Goal: Information Seeking & Learning: Learn about a topic

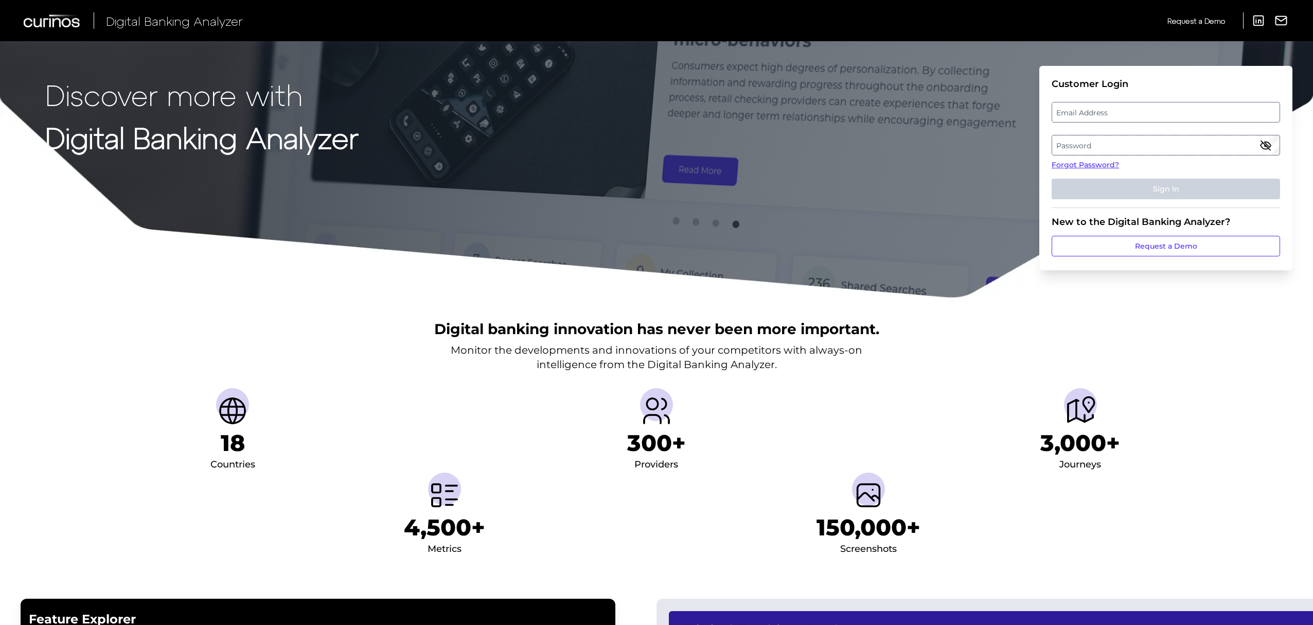
click at [1098, 108] on label "Email Address" at bounding box center [1165, 112] width 227 height 19
click at [1098, 108] on input "email" at bounding box center [1166, 112] width 228 height 21
click at [1098, 108] on input "Email Address" at bounding box center [1166, 112] width 228 height 21
type input "[PERSON_NAME][EMAIL_ADDRESS][PERSON_NAME][DOMAIN_NAME]"
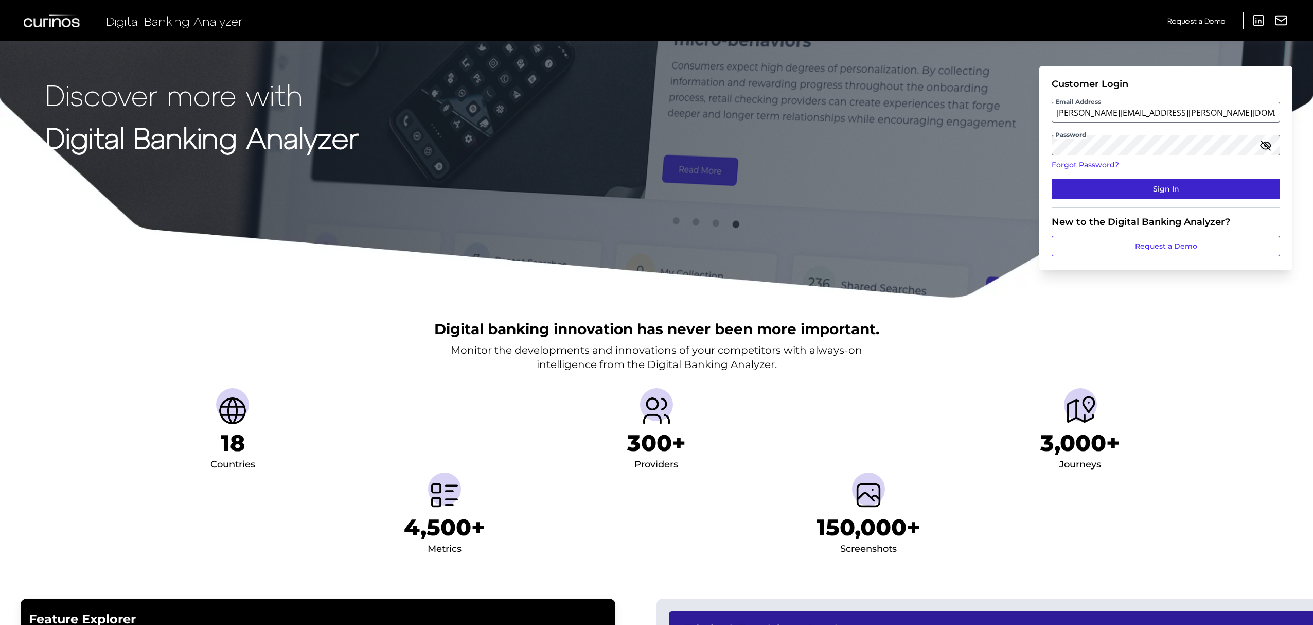
click at [1151, 182] on button "Sign In" at bounding box center [1166, 189] width 228 height 21
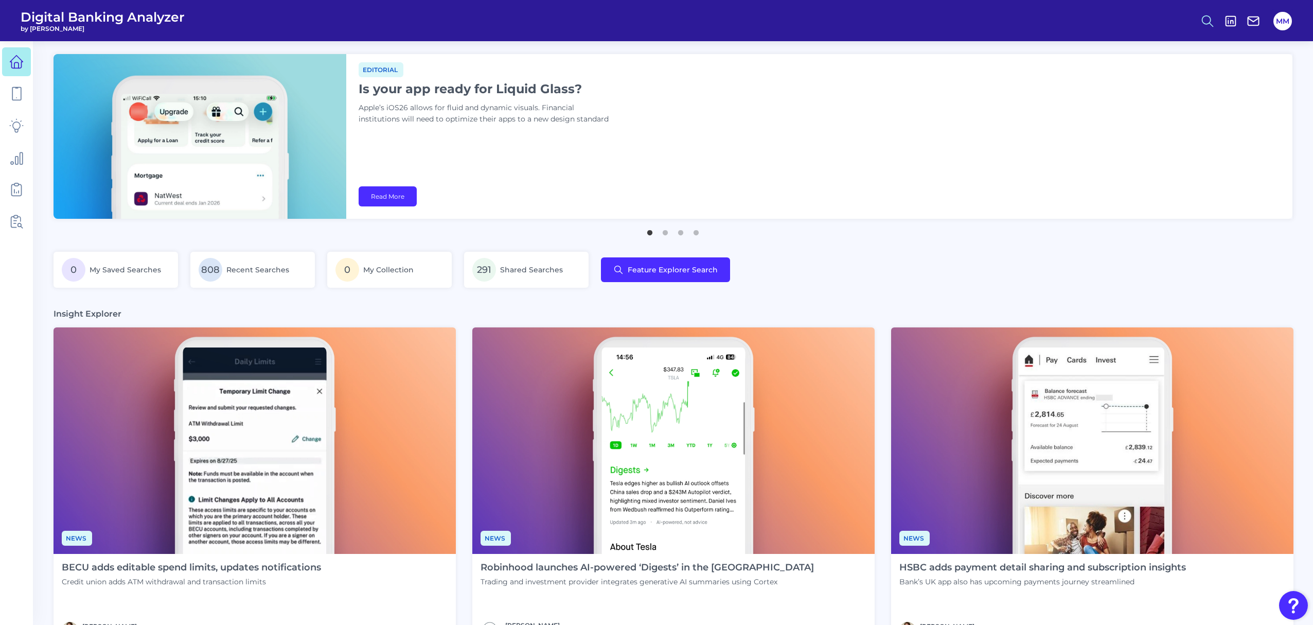
click at [1206, 26] on icon at bounding box center [1207, 21] width 14 height 14
click at [1137, 79] on button "Feature Explorer Search" at bounding box center [1156, 75] width 123 height 26
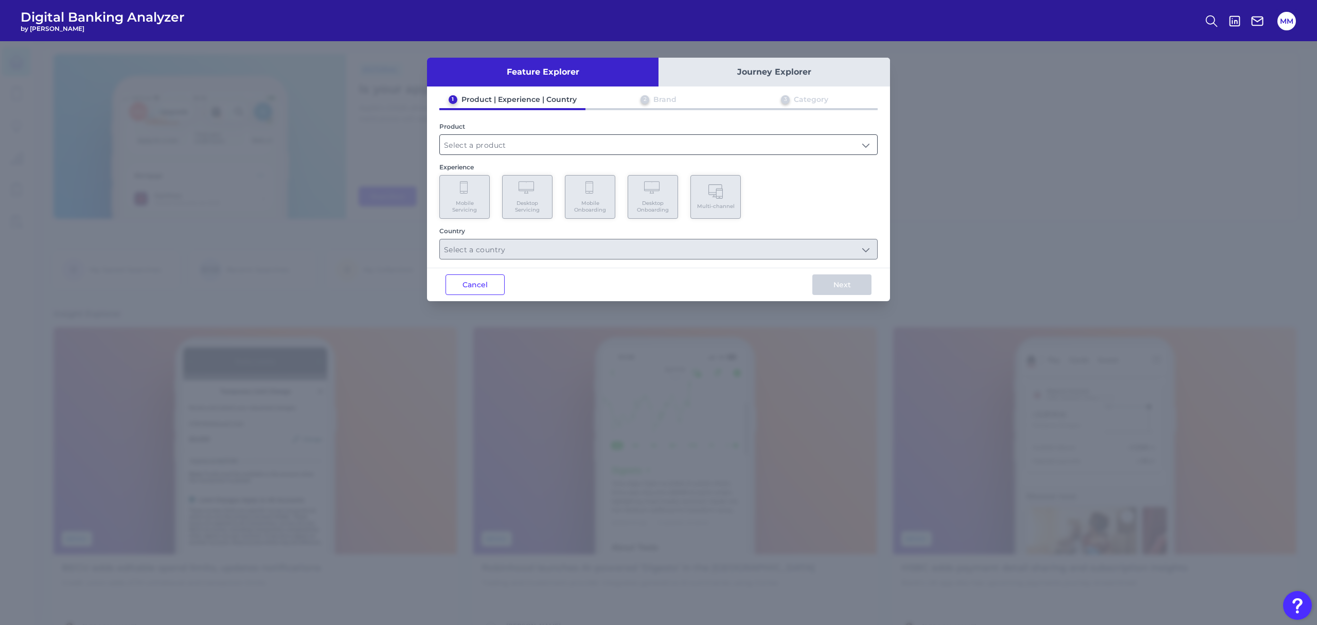
click at [697, 140] on input "text" at bounding box center [658, 145] width 437 height 20
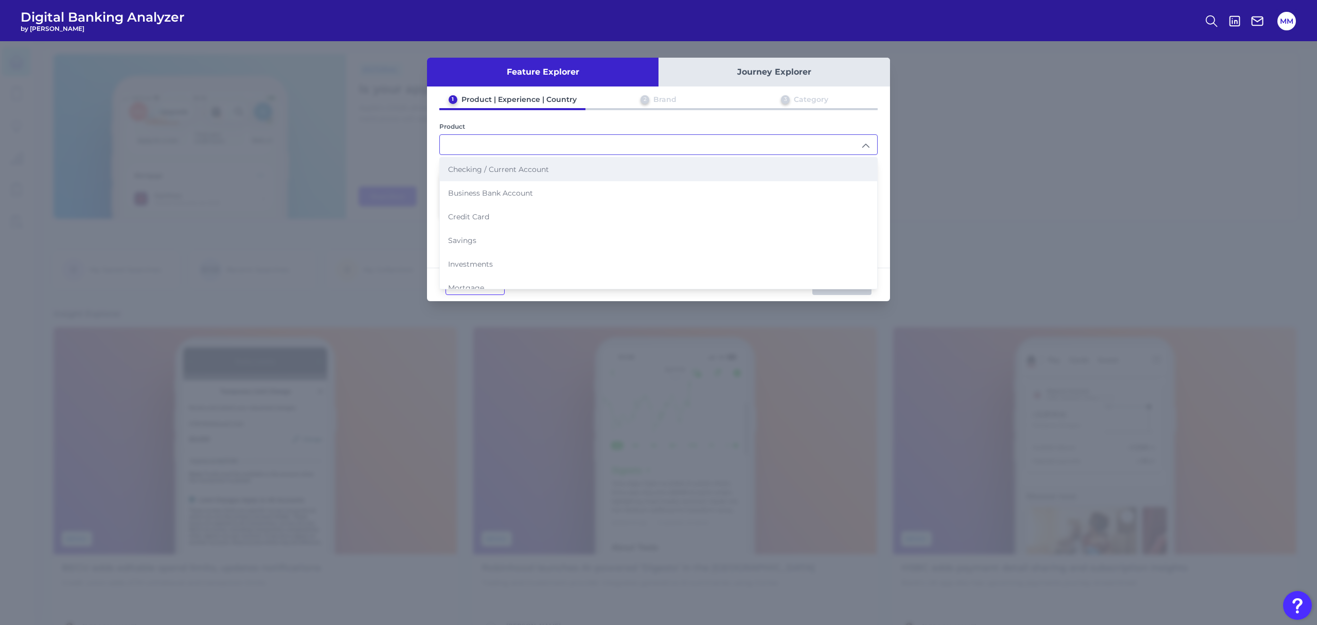
click at [561, 167] on li "Checking / Current Account" at bounding box center [658, 169] width 437 height 24
type input "Checking / Current Account"
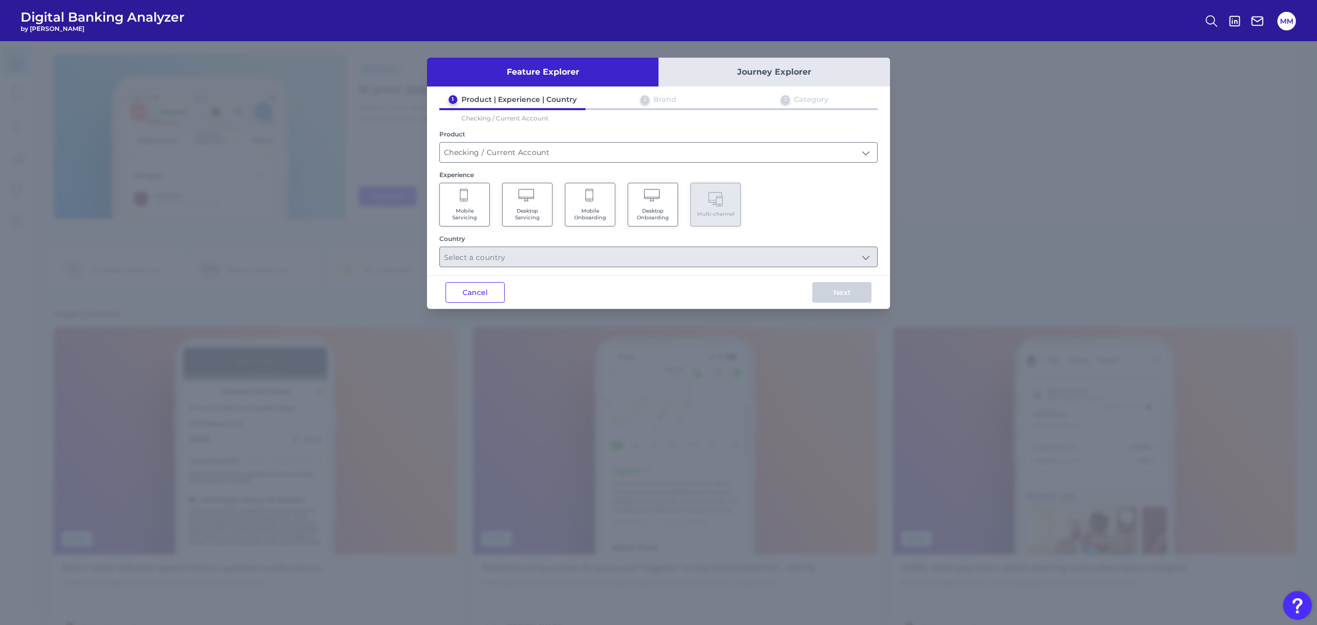
click at [464, 201] on icon at bounding box center [464, 196] width 9 height 14
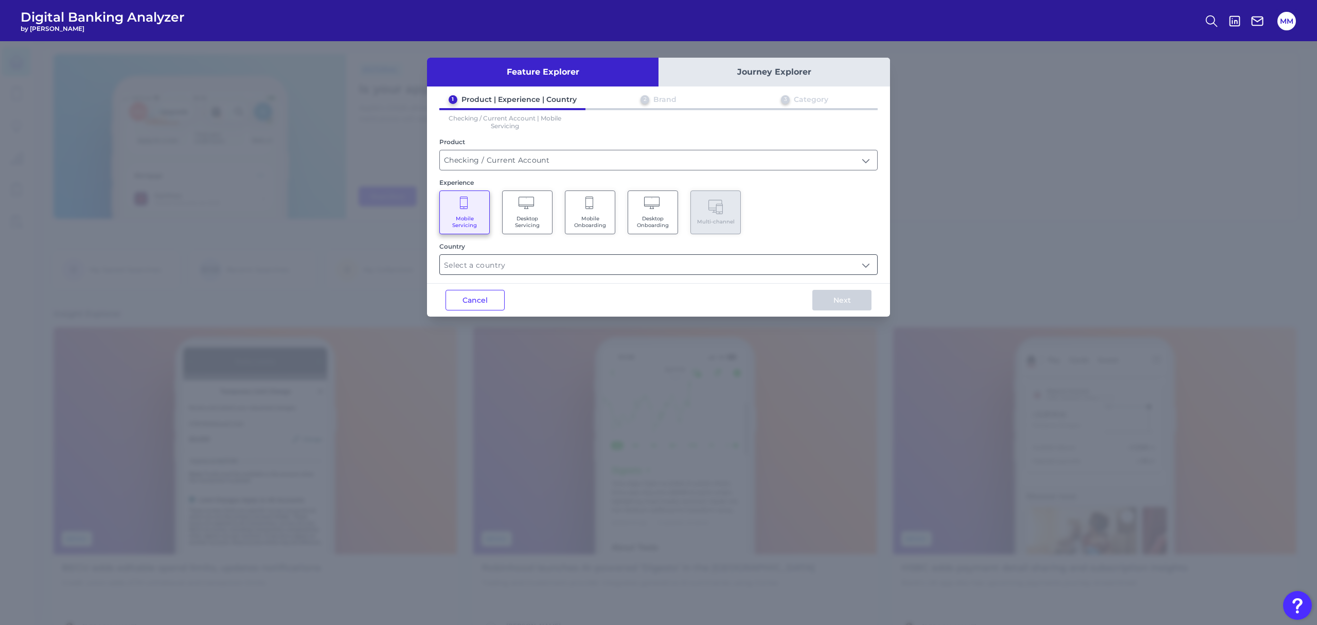
click at [533, 266] on input "text" at bounding box center [658, 265] width 437 height 20
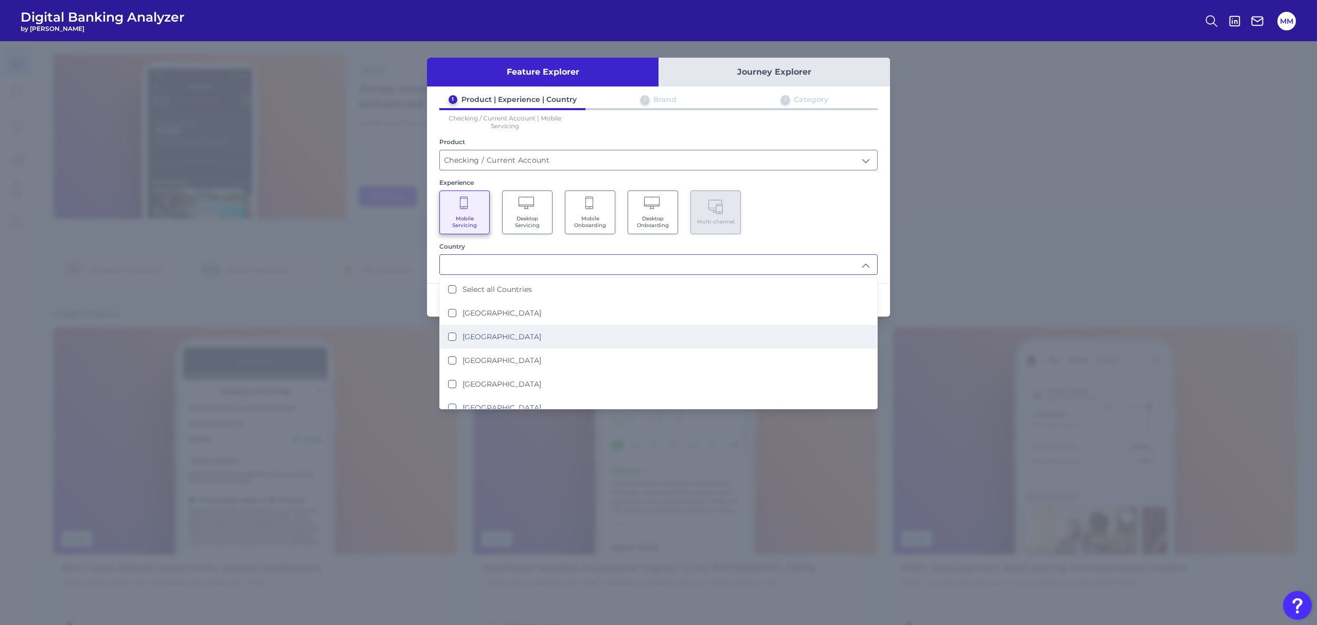
click at [495, 332] on label "[GEOGRAPHIC_DATA]" at bounding box center [501, 336] width 79 height 9
type input "[GEOGRAPHIC_DATA]"
click at [774, 224] on div "Mobile Servicing Desktop Servicing Mobile Onboarding Desktop Onboarding Multi-c…" at bounding box center [658, 212] width 438 height 44
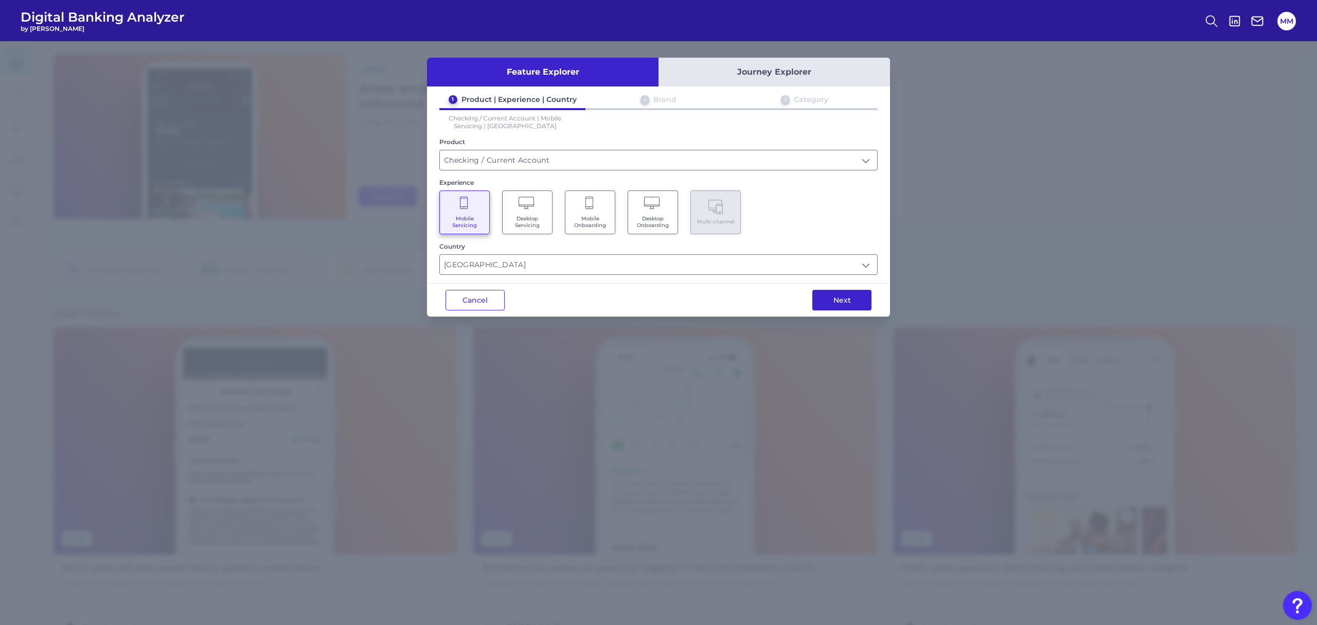
click at [841, 299] on button "Next" at bounding box center [841, 300] width 59 height 21
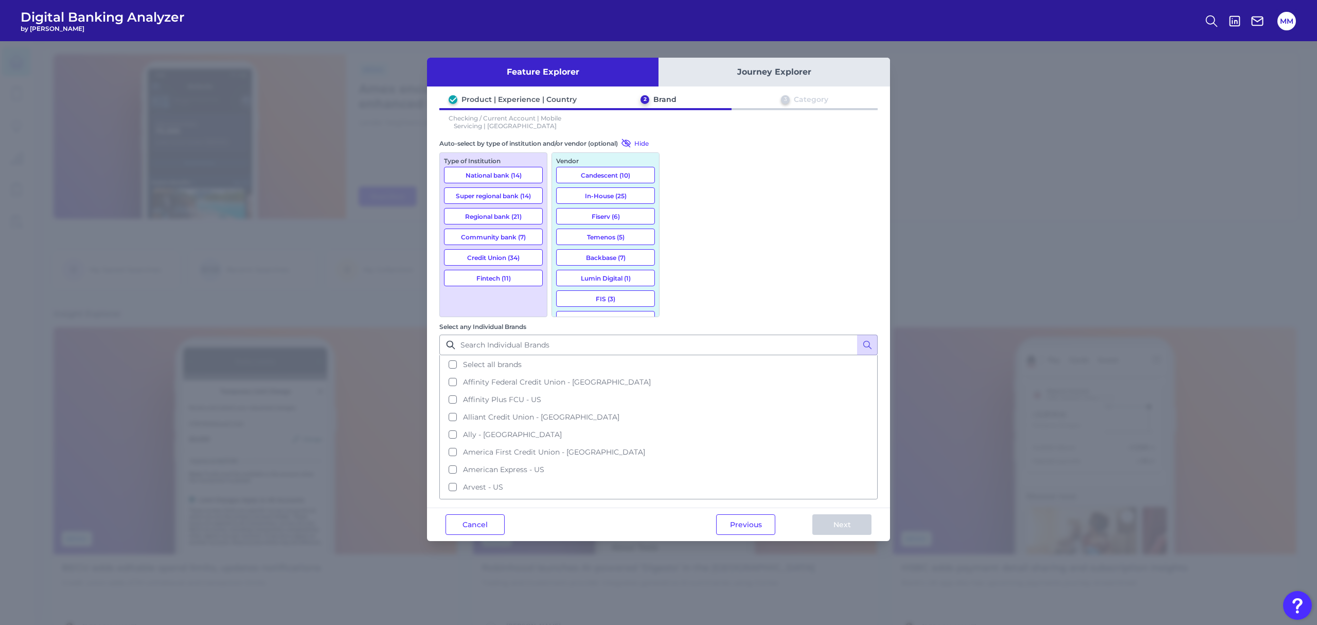
click at [531, 176] on button "National bank (14)" at bounding box center [493, 175] width 99 height 16
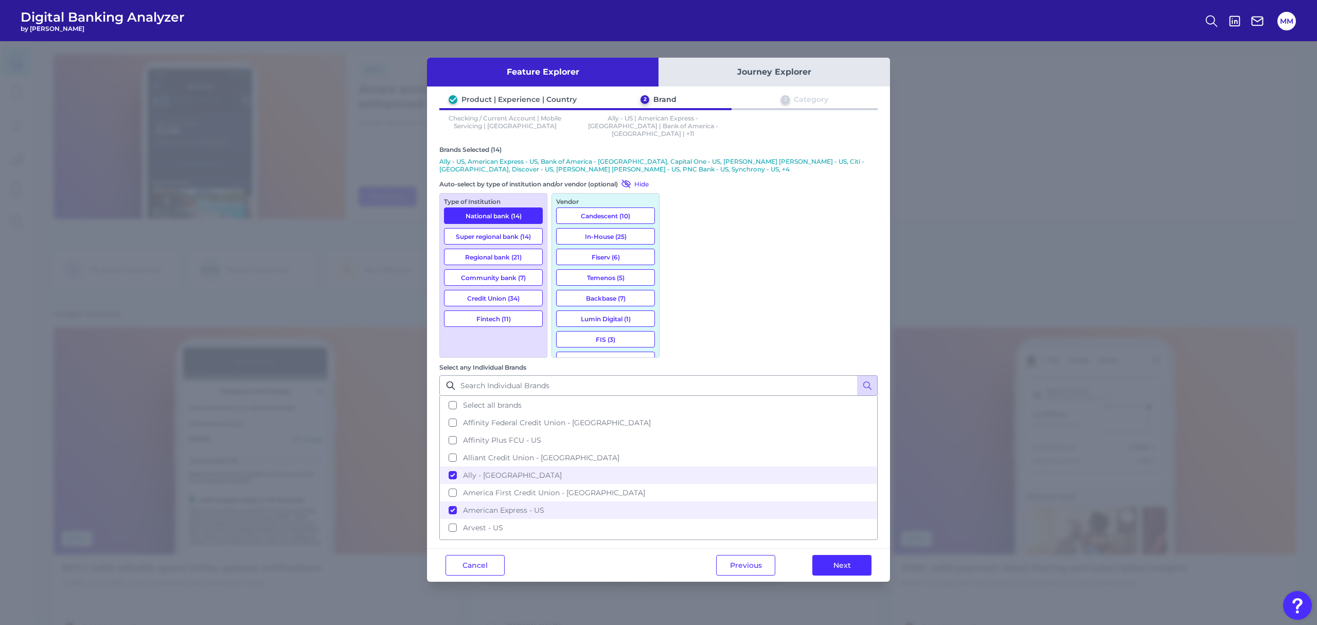
click at [520, 228] on button "Super regional bank (14)" at bounding box center [493, 236] width 99 height 16
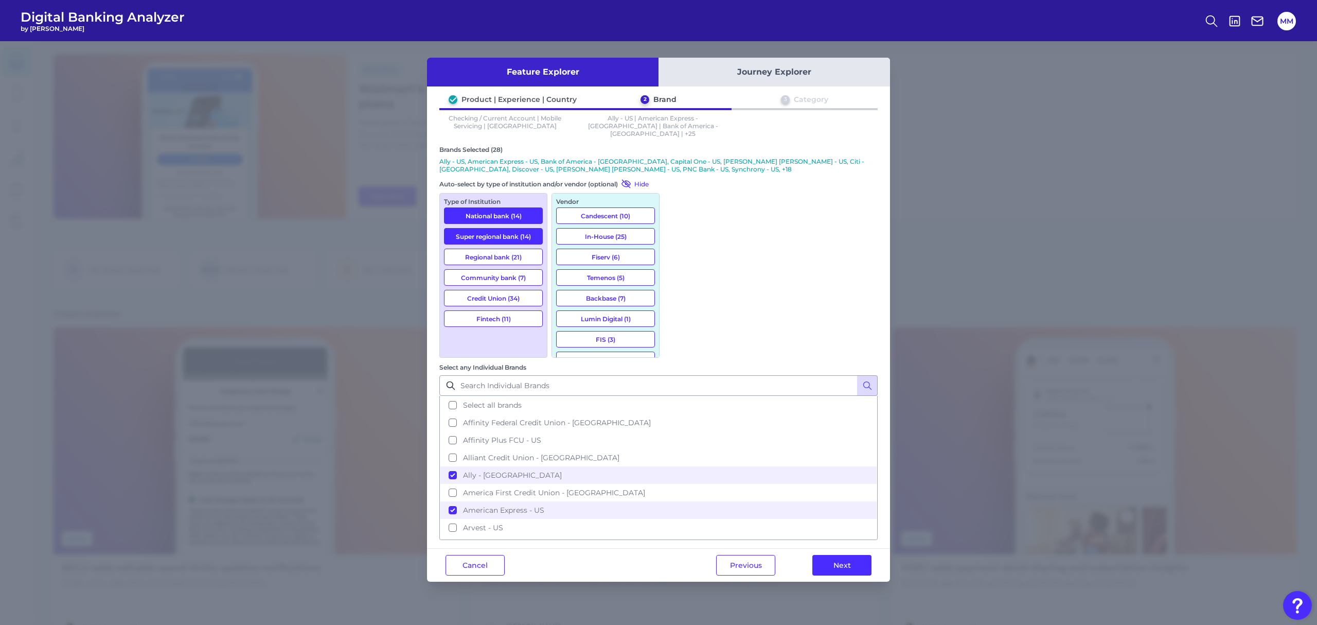
click at [501, 310] on button "Fintech (11)" at bounding box center [493, 318] width 99 height 16
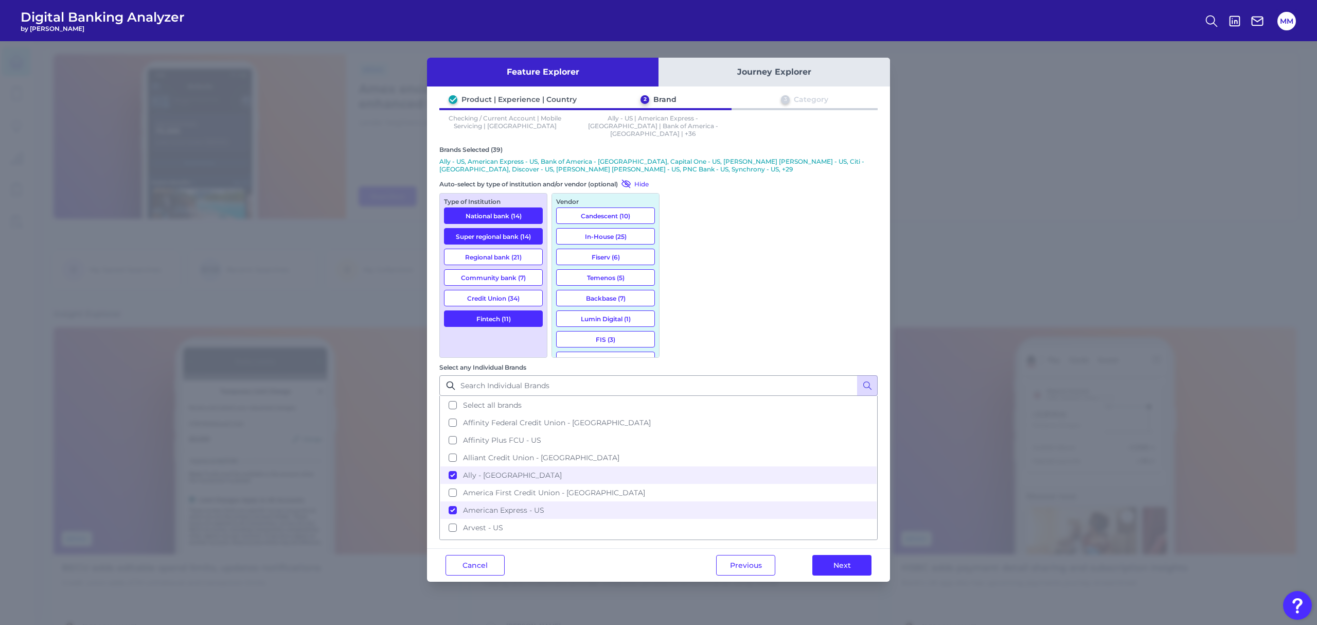
click at [496, 290] on button "Credit Union (34)" at bounding box center [493, 298] width 99 height 16
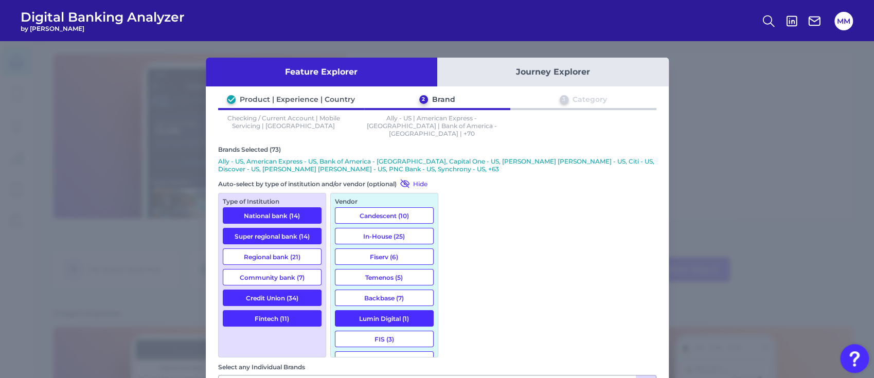
scroll to position [1614, 0]
